Goal: Feedback & Contribution: Leave review/rating

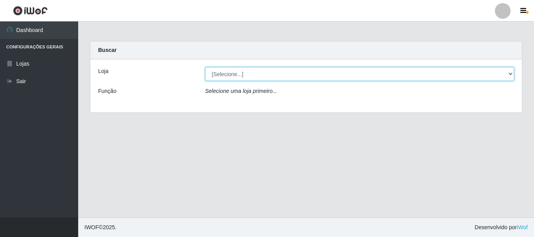
click at [287, 75] on select "[Selecione...] Casatudo BR" at bounding box center [359, 74] width 309 height 14
select select "197"
click at [205, 67] on select "[Selecione...] Casatudo BR" at bounding box center [359, 74] width 309 height 14
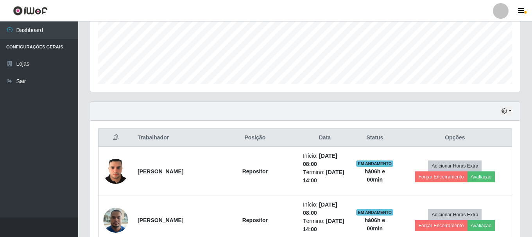
scroll to position [235, 0]
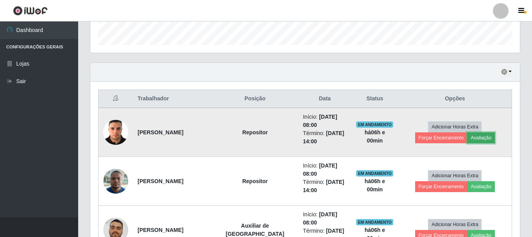
click at [467, 136] on button "Avaliação" at bounding box center [481, 138] width 28 height 11
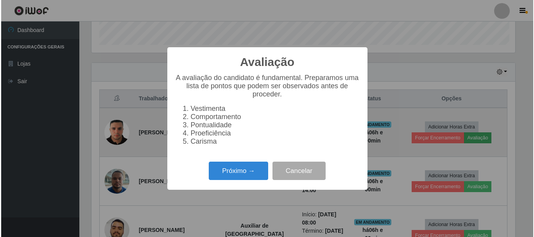
scroll to position [162, 426]
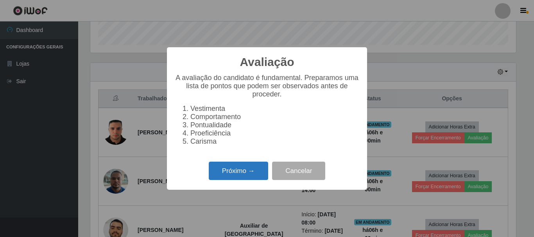
click at [243, 176] on button "Próximo →" at bounding box center [238, 171] width 59 height 18
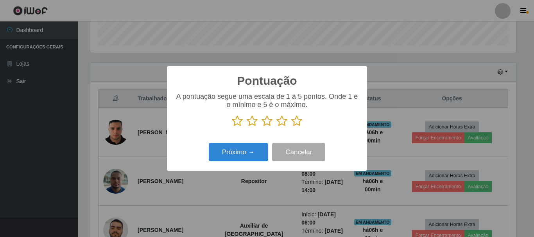
drag, startPoint x: 293, startPoint y: 122, endPoint x: 268, endPoint y: 140, distance: 30.7
click at [292, 122] on icon at bounding box center [296, 121] width 11 height 12
click at [291, 127] on input "radio" at bounding box center [291, 127] width 0 height 0
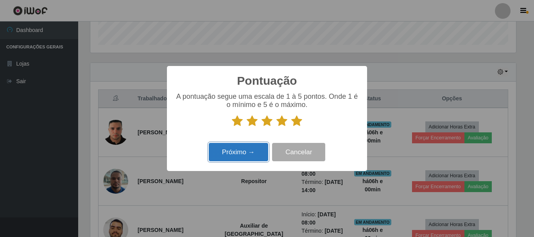
click at [251, 148] on button "Próximo →" at bounding box center [238, 152] width 59 height 18
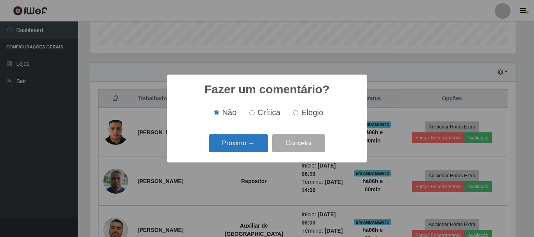
click at [234, 147] on button "Próximo →" at bounding box center [238, 143] width 59 height 18
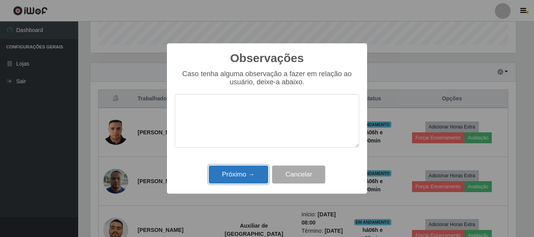
click at [241, 170] on button "Próximo →" at bounding box center [238, 175] width 59 height 18
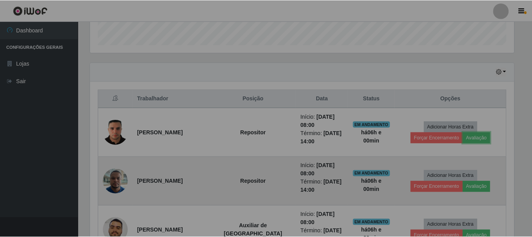
scroll to position [162, 430]
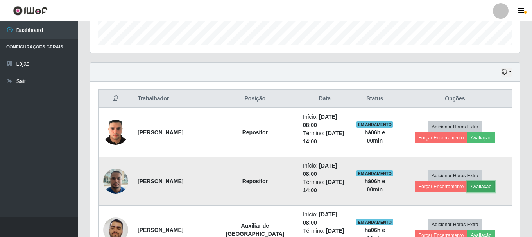
click at [467, 187] on button "Avaliação" at bounding box center [481, 186] width 28 height 11
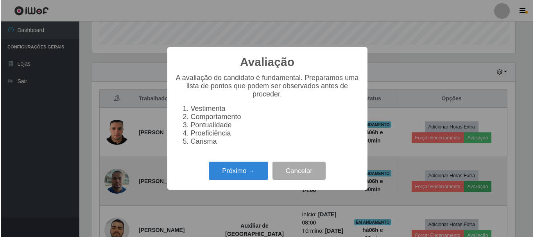
scroll to position [162, 426]
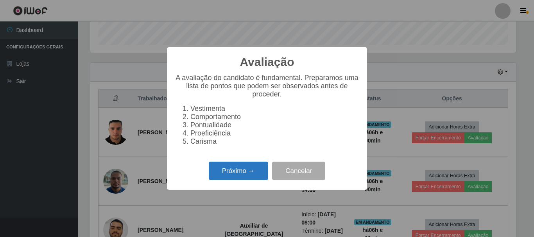
click at [233, 178] on button "Próximo →" at bounding box center [238, 171] width 59 height 18
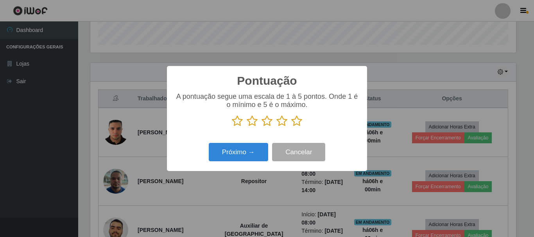
scroll to position [390793, 390530]
click at [292, 125] on icon at bounding box center [296, 121] width 11 height 12
click at [291, 127] on input "radio" at bounding box center [291, 127] width 0 height 0
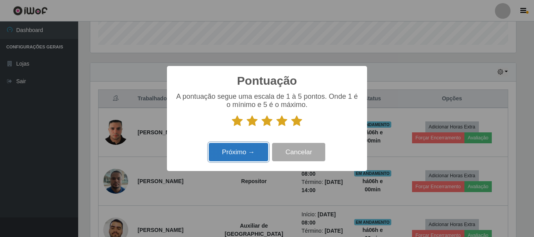
click at [235, 158] on button "Próximo →" at bounding box center [238, 152] width 59 height 18
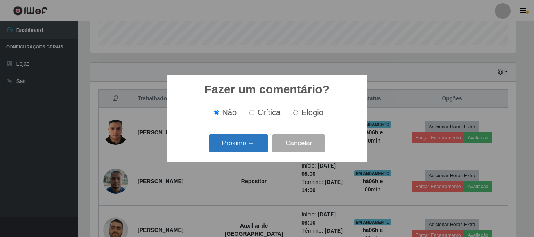
click at [233, 149] on button "Próximo →" at bounding box center [238, 143] width 59 height 18
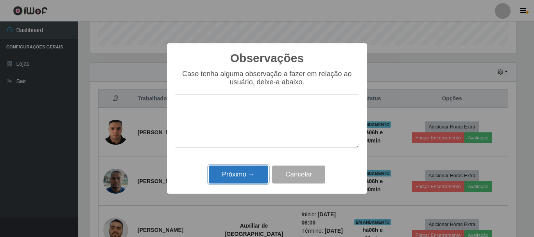
click at [246, 169] on button "Próximo →" at bounding box center [238, 175] width 59 height 18
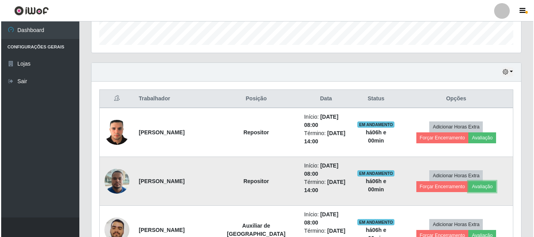
scroll to position [274, 0]
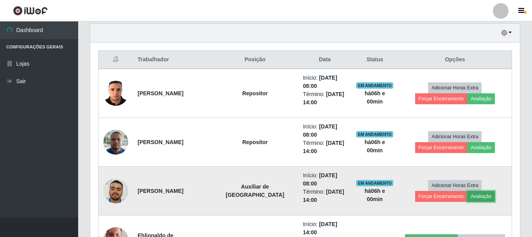
click at [467, 201] on button "Avaliação" at bounding box center [481, 196] width 28 height 11
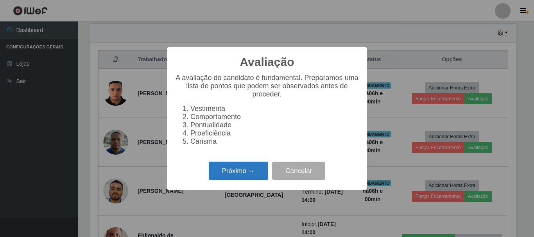
click at [259, 180] on button "Próximo →" at bounding box center [238, 171] width 59 height 18
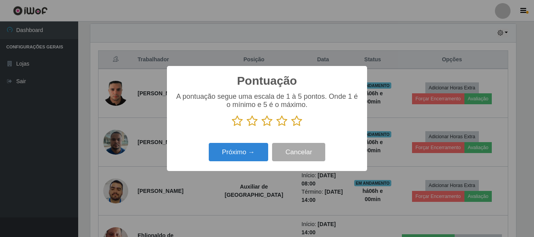
scroll to position [390793, 390530]
drag, startPoint x: 298, startPoint y: 120, endPoint x: 273, endPoint y: 140, distance: 31.4
click at [296, 122] on icon at bounding box center [296, 121] width 11 height 12
click at [291, 127] on input "radio" at bounding box center [291, 127] width 0 height 0
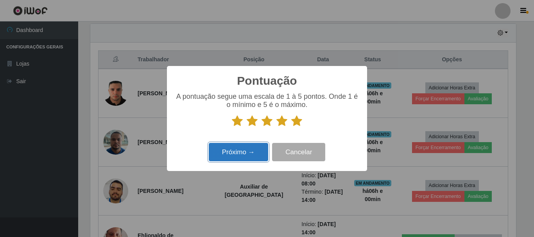
click at [244, 149] on button "Próximo →" at bounding box center [238, 152] width 59 height 18
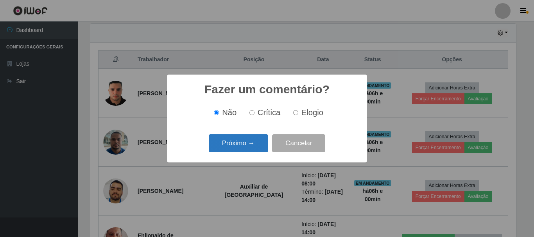
click at [250, 143] on button "Próximo →" at bounding box center [238, 143] width 59 height 18
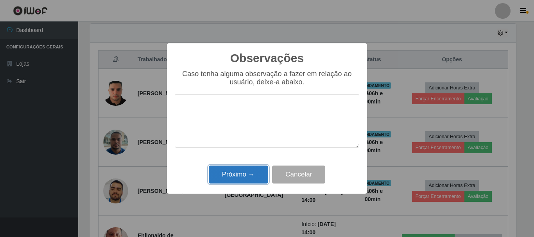
click at [252, 169] on button "Próximo →" at bounding box center [238, 175] width 59 height 18
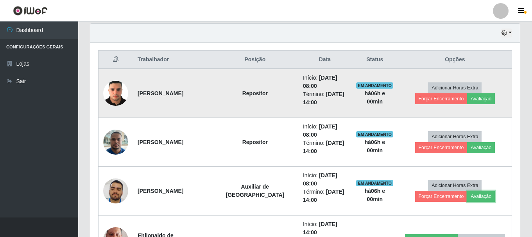
scroll to position [162, 430]
click at [468, 93] on button "Forçar Encerramento" at bounding box center [441, 98] width 52 height 11
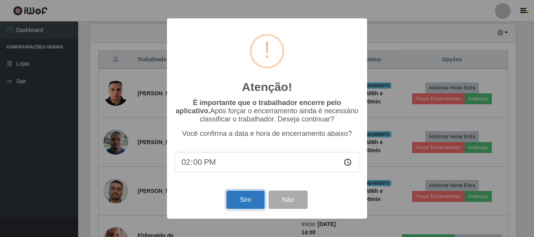
click at [234, 207] on button "Sim" at bounding box center [245, 200] width 38 height 18
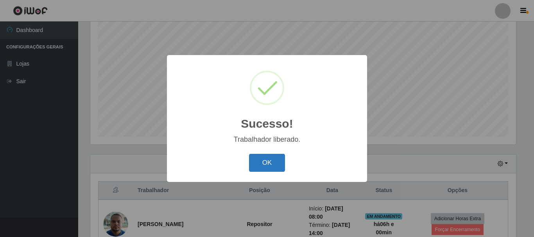
click at [257, 160] on button "OK" at bounding box center [267, 163] width 36 height 18
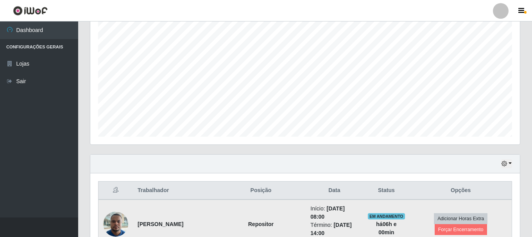
scroll to position [182, 0]
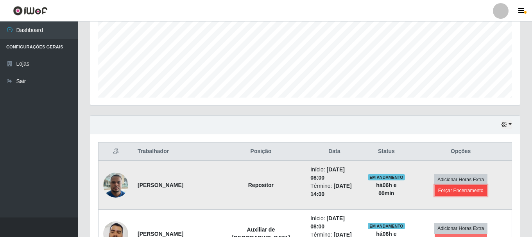
click at [452, 186] on button "Forçar Encerramento" at bounding box center [461, 190] width 52 height 11
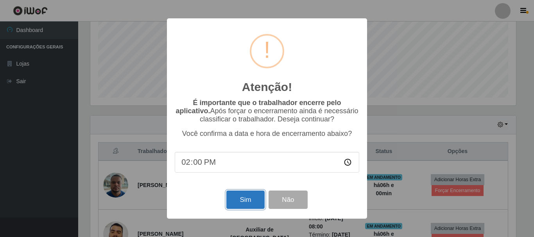
click at [242, 200] on button "Sim" at bounding box center [245, 200] width 38 height 18
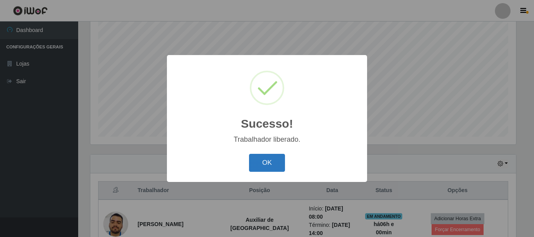
click at [268, 163] on button "OK" at bounding box center [267, 163] width 36 height 18
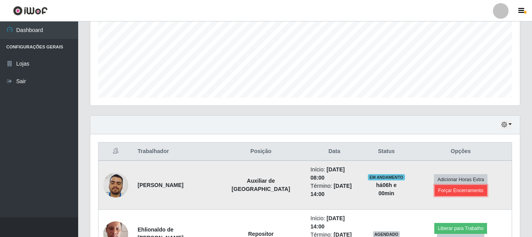
click at [483, 185] on button "Forçar Encerramento" at bounding box center [461, 190] width 52 height 11
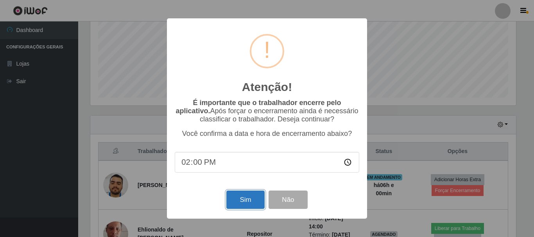
click at [251, 208] on button "Sim" at bounding box center [245, 200] width 38 height 18
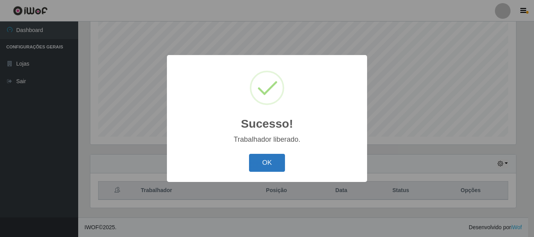
click at [276, 161] on button "OK" at bounding box center [267, 163] width 36 height 18
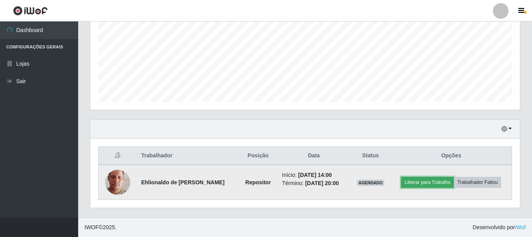
click at [412, 185] on button "Liberar para Trabalho" at bounding box center [427, 182] width 53 height 11
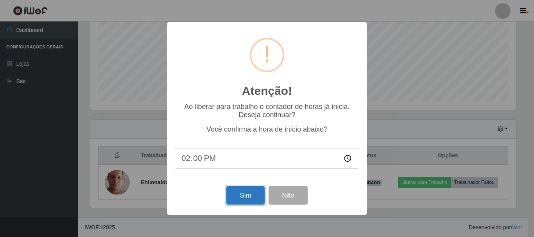
click at [254, 194] on button "Sim" at bounding box center [245, 195] width 38 height 18
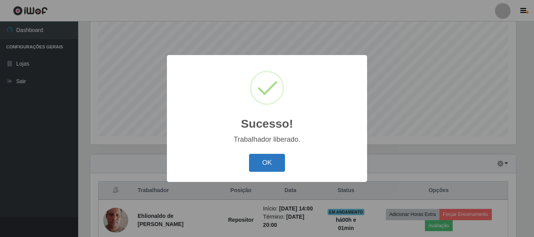
click at [267, 169] on button "OK" at bounding box center [267, 163] width 36 height 18
